Goal: Transaction & Acquisition: Purchase product/service

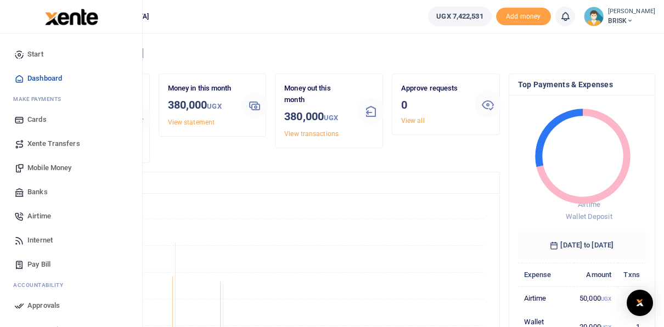
click at [38, 215] on span "Airtime" at bounding box center [39, 216] width 24 height 11
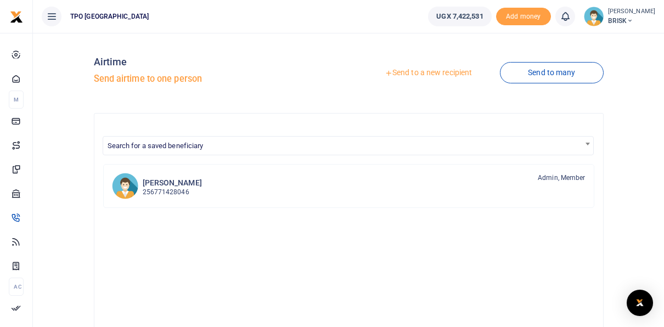
click at [422, 73] on link "Send to a new recipient" at bounding box center [427, 73] width 143 height 20
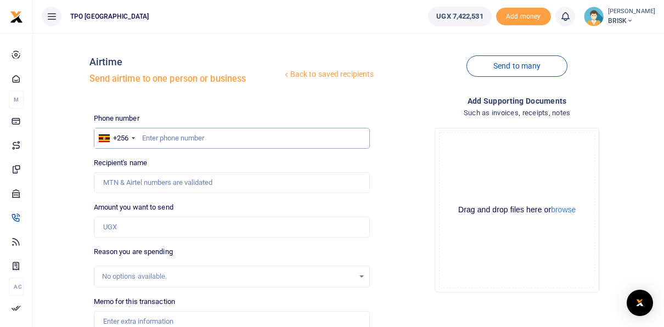
click at [182, 139] on input "text" at bounding box center [232, 138] width 276 height 21
type input "776947547"
type input "Jockim Muzigiti Tembo"
type input "776947547"
click at [376, 103] on div "Add supporting Documents Such as invoices, receipts, notes Drop your files here…" at bounding box center [516, 254] width 285 height 318
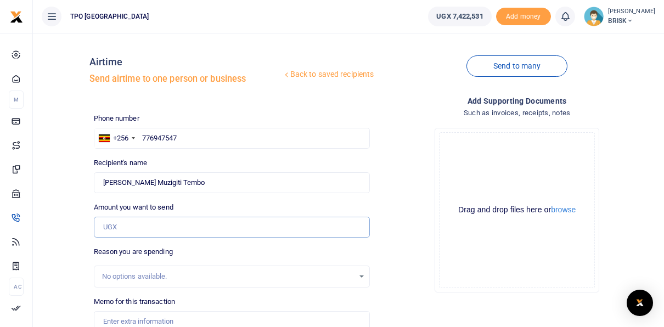
click at [122, 228] on input "Amount you want to send" at bounding box center [232, 227] width 276 height 21
type input "80,000"
click at [393, 247] on div "Drop your files here Drag and drop files here or browse Powered by Uppy" at bounding box center [516, 210] width 276 height 182
click at [137, 228] on input "80,000" at bounding box center [232, 227] width 276 height 21
